Goal: Transaction & Acquisition: Purchase product/service

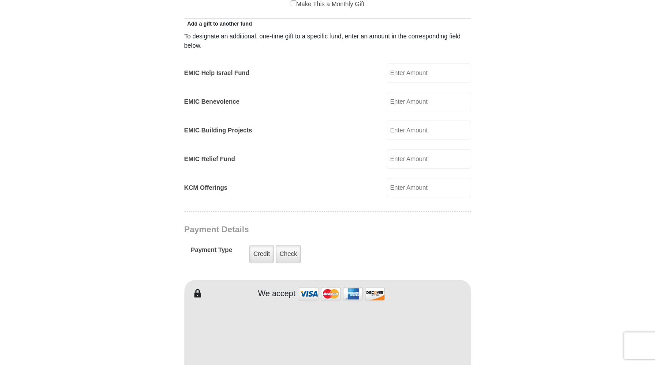
scroll to position [512, 0]
type input "285.00"
click at [289, 244] on label "Check" at bounding box center [289, 253] width 26 height 18
click at [0, 0] on input "Check" at bounding box center [0, 0] width 0 height 0
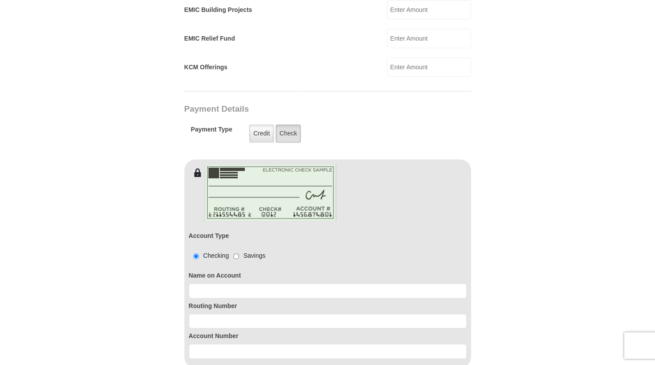
scroll to position [652, 0]
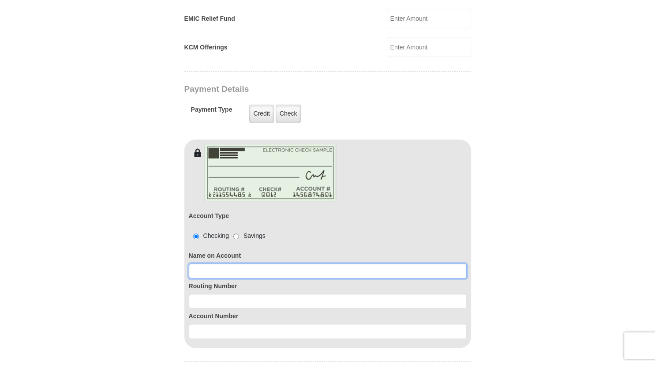
click at [231, 263] on input at bounding box center [328, 270] width 278 height 15
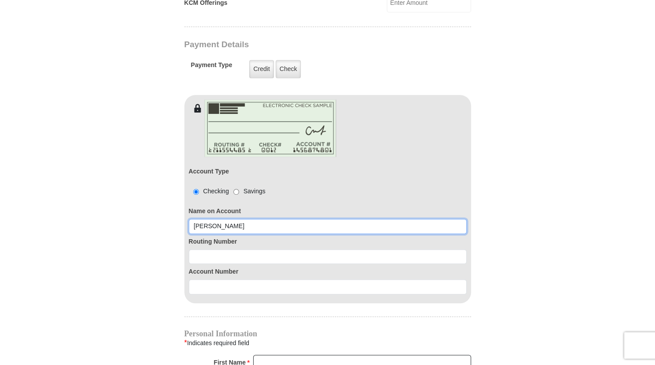
scroll to position [699, 0]
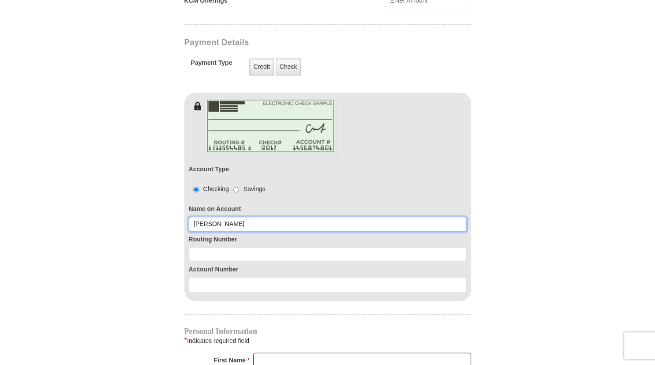
type input "[PERSON_NAME]"
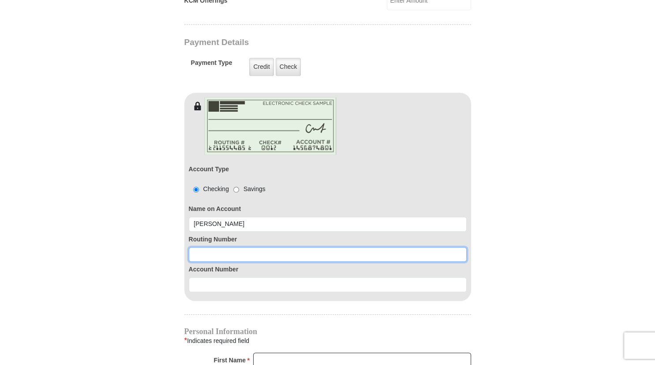
click at [226, 247] on input at bounding box center [328, 254] width 278 height 15
type input "101105354"
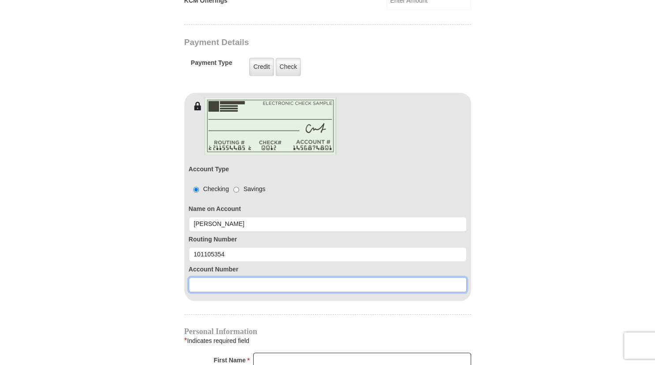
click at [223, 277] on input at bounding box center [328, 284] width 278 height 15
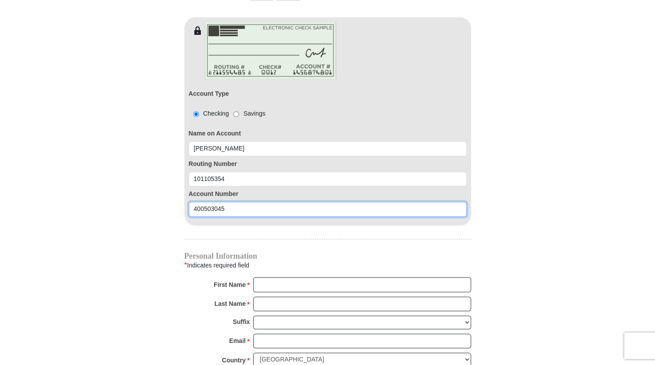
scroll to position [792, 0]
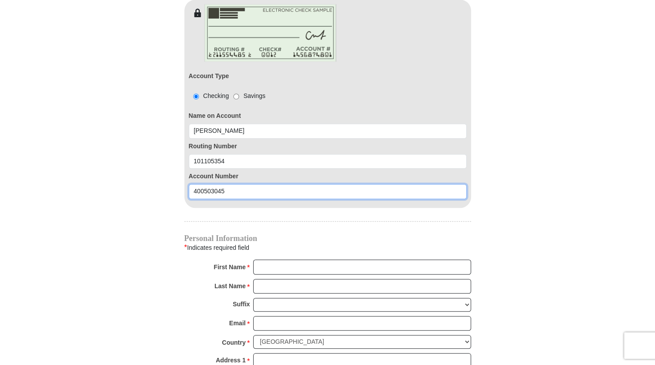
type input "400503045"
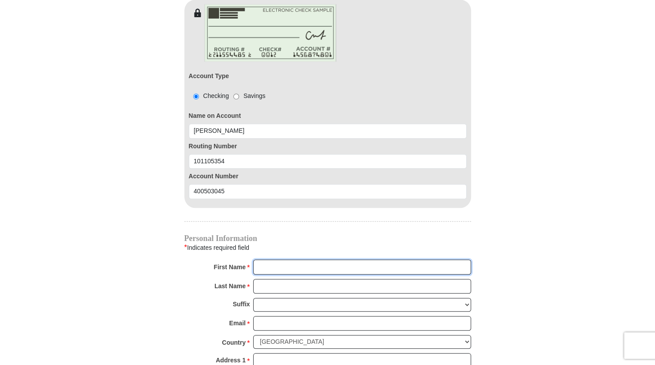
click at [271, 259] on input "First Name *" at bounding box center [362, 266] width 218 height 15
type input "[PERSON_NAME]"
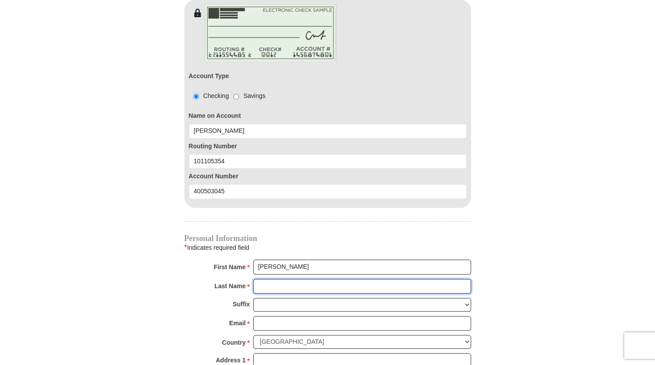
click at [273, 279] on input "Last Name *" at bounding box center [362, 286] width 218 height 15
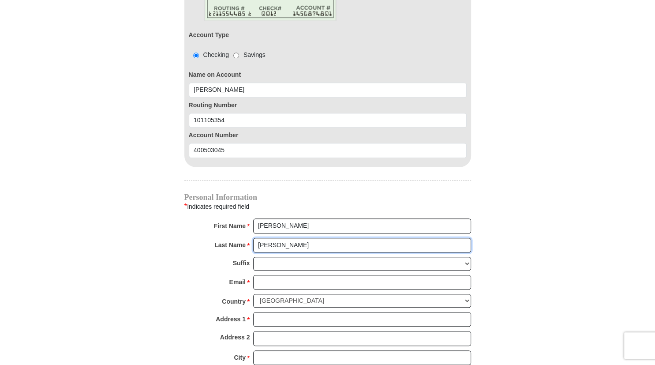
scroll to position [839, 0]
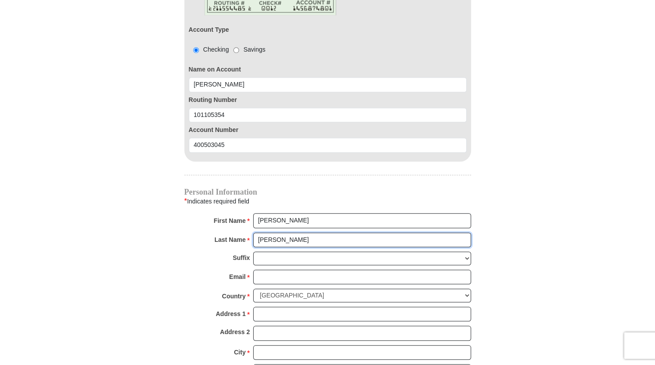
type input "[PERSON_NAME]"
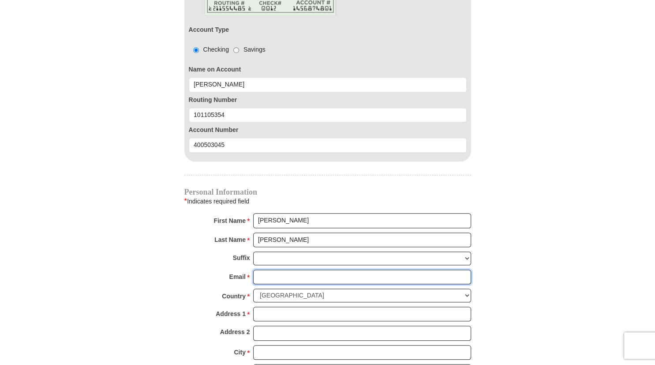
click at [285, 270] on input "Email *" at bounding box center [362, 277] width 218 height 15
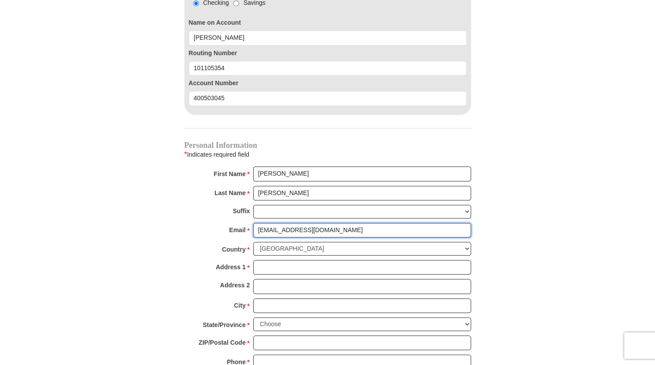
type input "[EMAIL_ADDRESS][DOMAIN_NAME]"
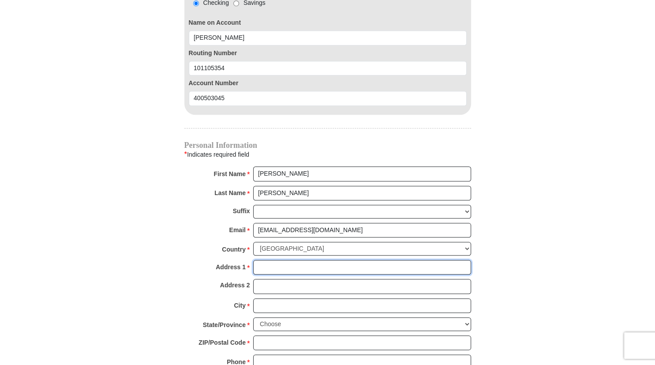
click at [284, 260] on input "Address 1 *" at bounding box center [362, 267] width 218 height 15
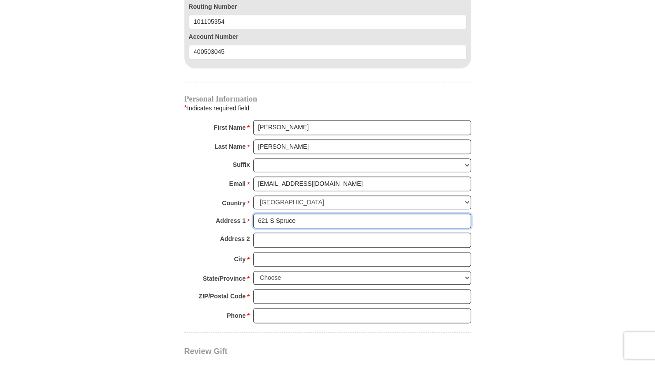
scroll to position [932, 0]
type input "621 S Spruce"
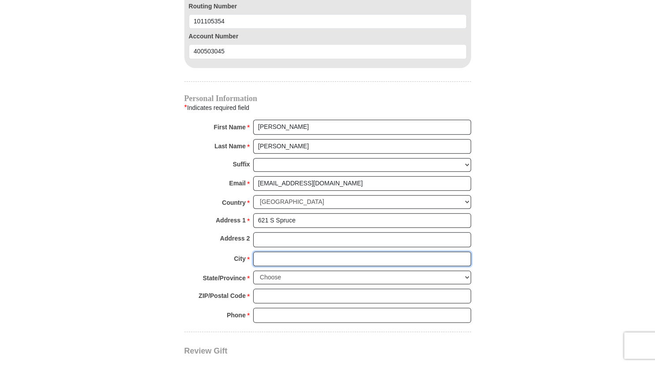
click at [282, 252] on input "City *" at bounding box center [362, 259] width 218 height 15
type input "[PERSON_NAME]"
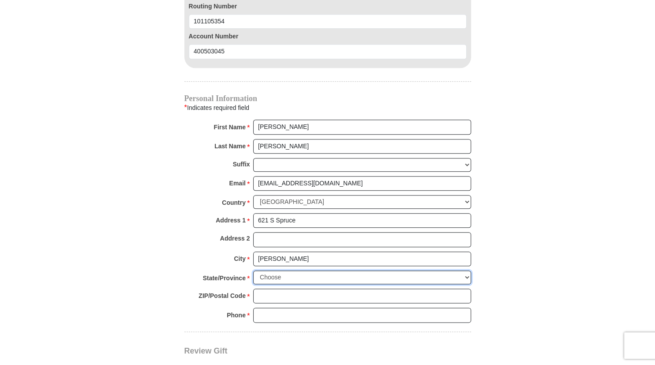
select select "KS"
click option "[US_STATE]" at bounding box center [0, 0] width 0 height 0
click at [285, 289] on input "ZIP/Postal Code *" at bounding box center [362, 296] width 218 height 15
type input "67052"
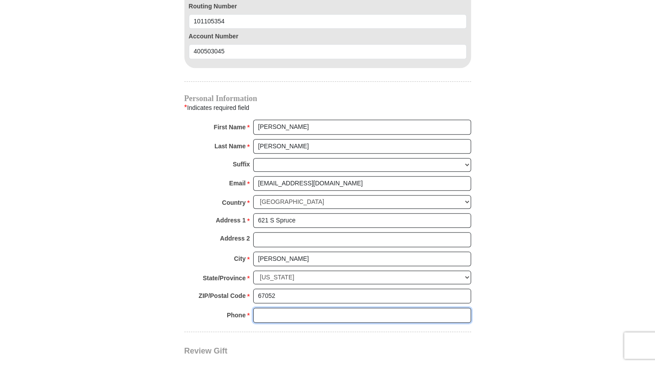
click at [277, 308] on input "Phone * *" at bounding box center [362, 315] width 218 height 15
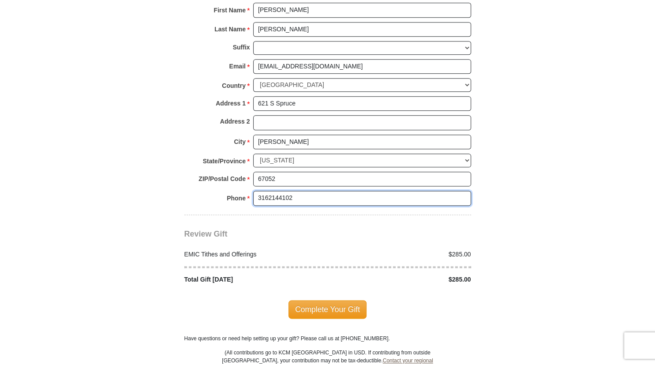
scroll to position [1072, 0]
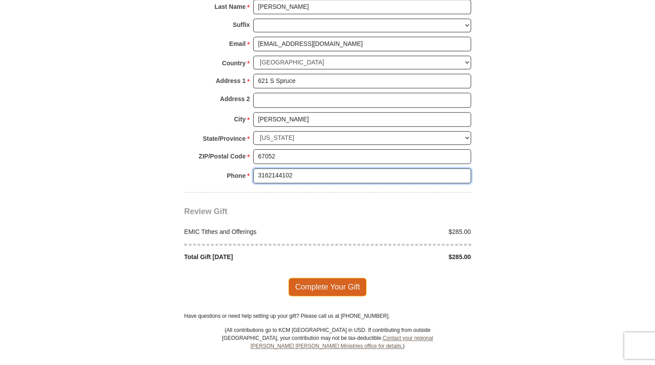
type input "3162144102"
click at [320, 278] on span "Complete Your Gift" at bounding box center [328, 287] width 78 height 19
